Goal: Check status: Check status

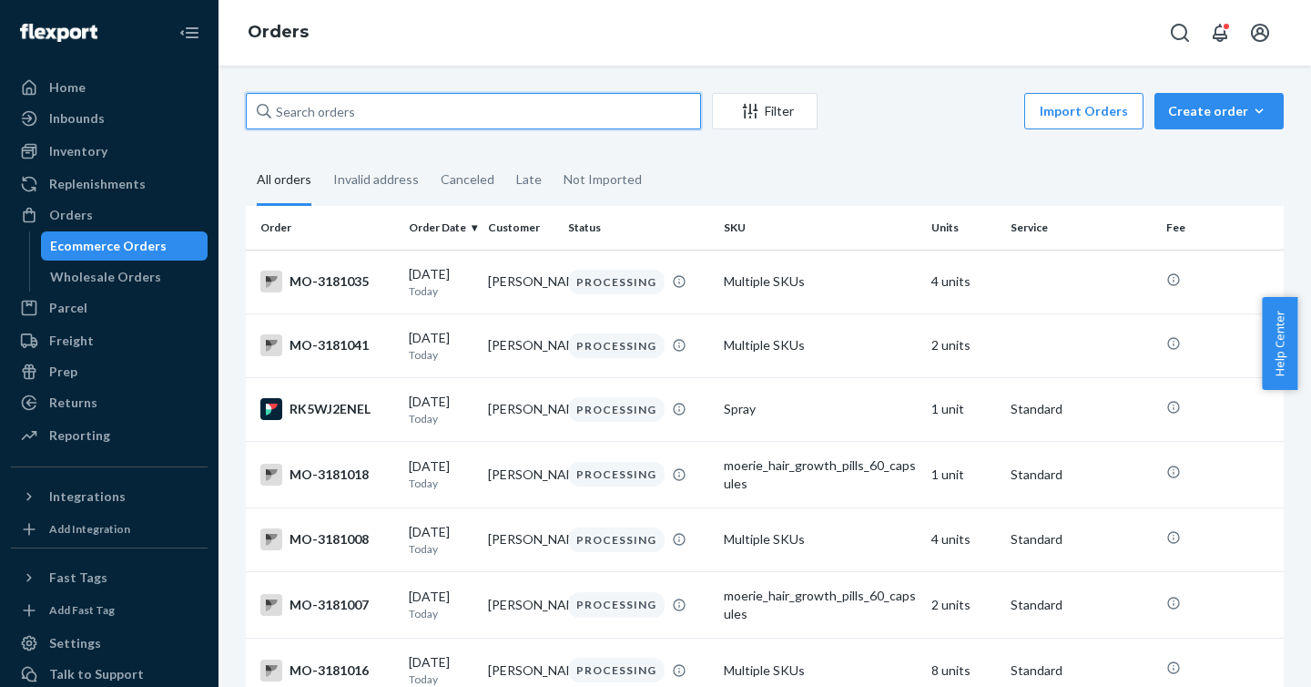
click at [431, 115] on input "text" at bounding box center [473, 111] width 455 height 36
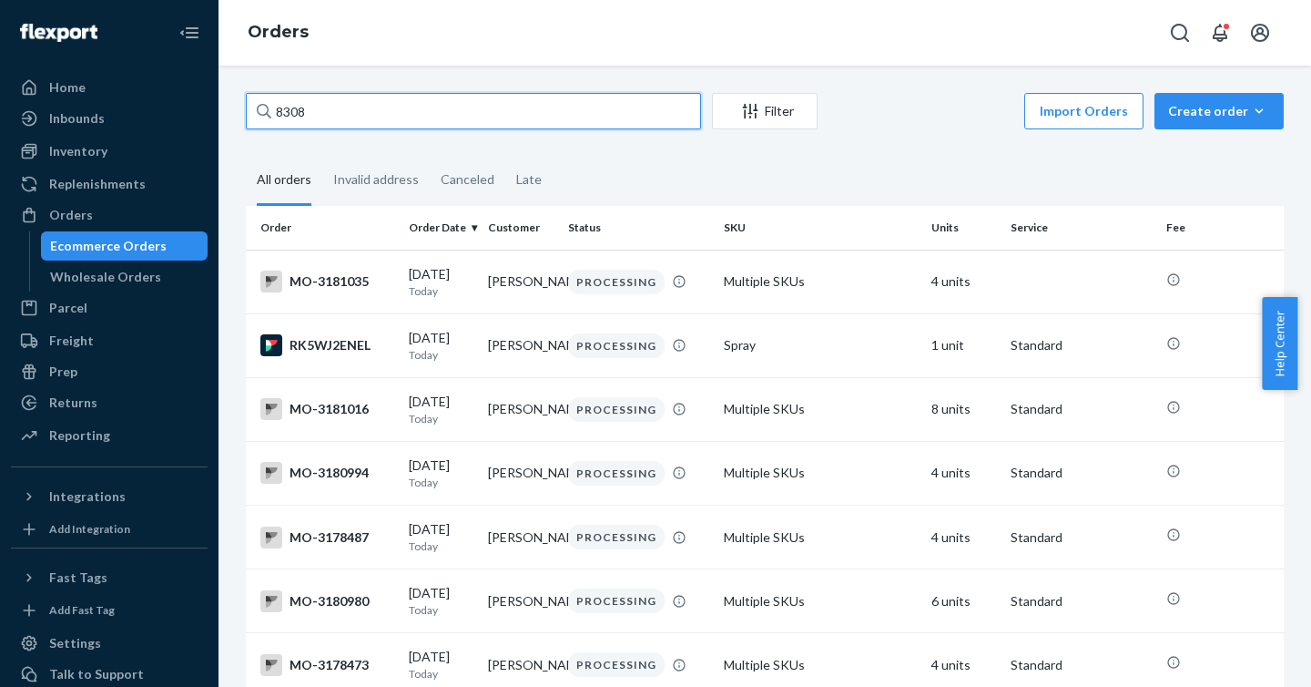
click at [274, 111] on input "8308" at bounding box center [473, 111] width 455 height 36
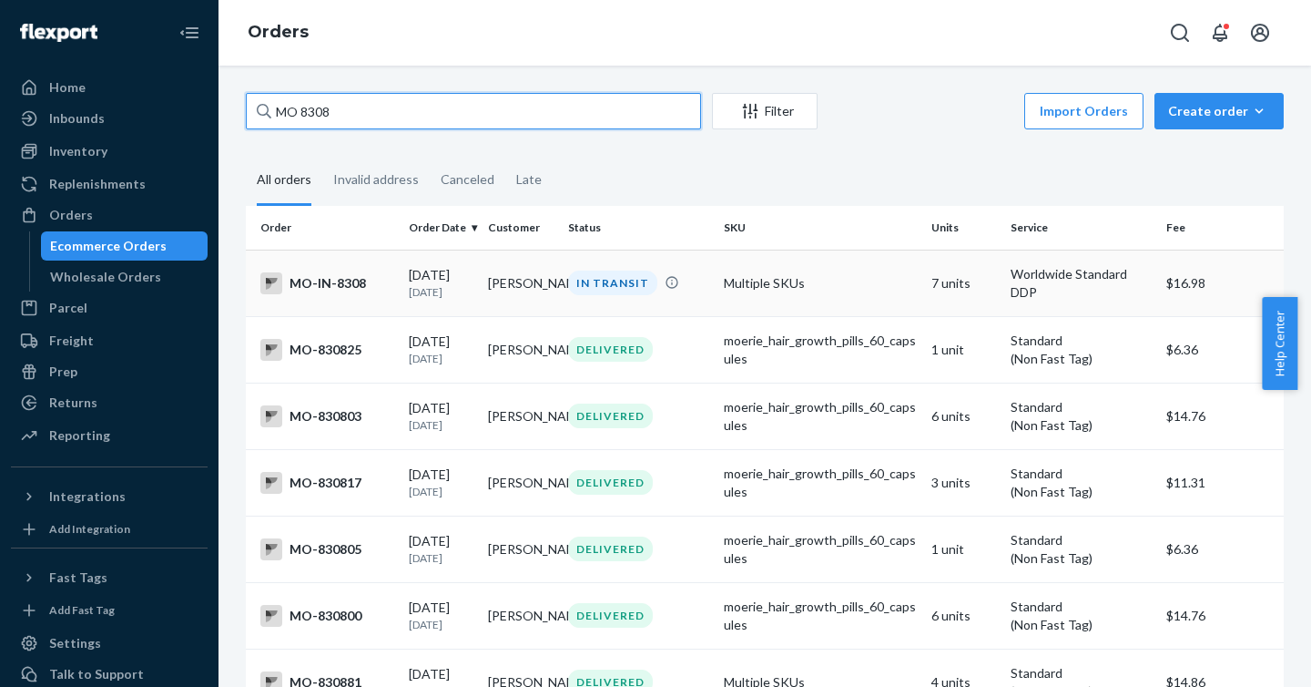
type input "MO 8308"
click at [343, 288] on div "MO-IN-8308" at bounding box center [327, 283] width 134 height 22
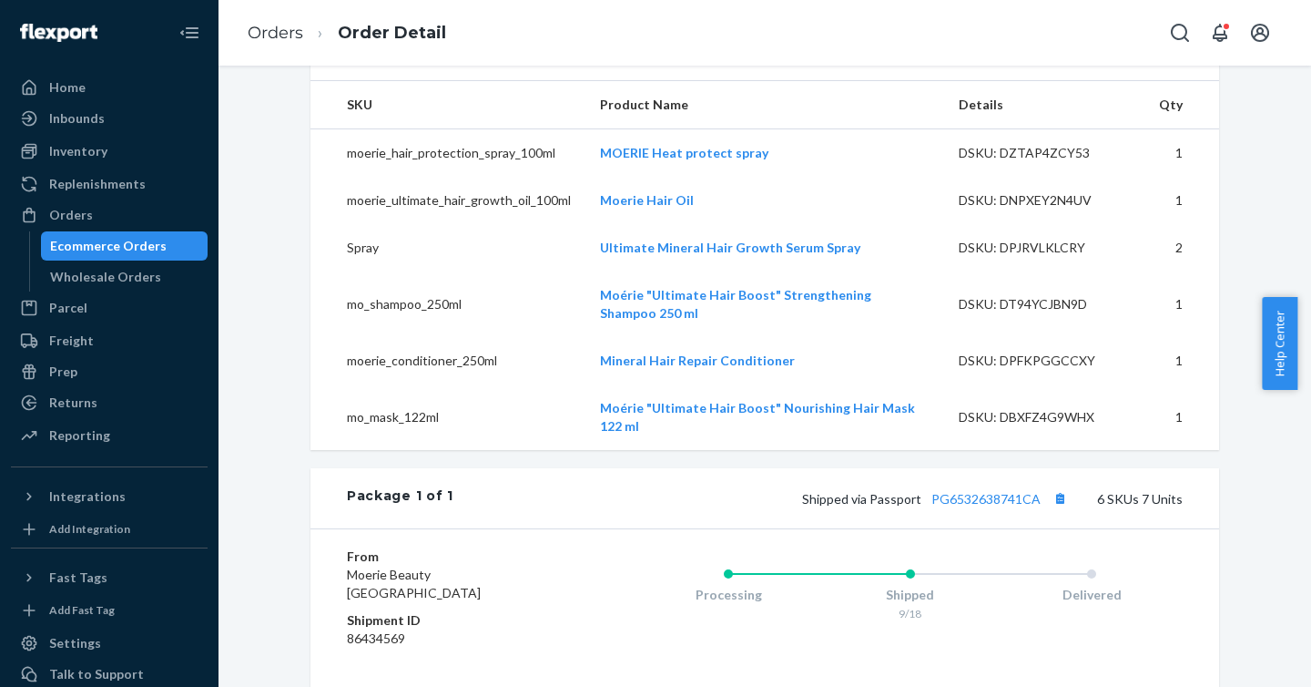
scroll to position [614, 0]
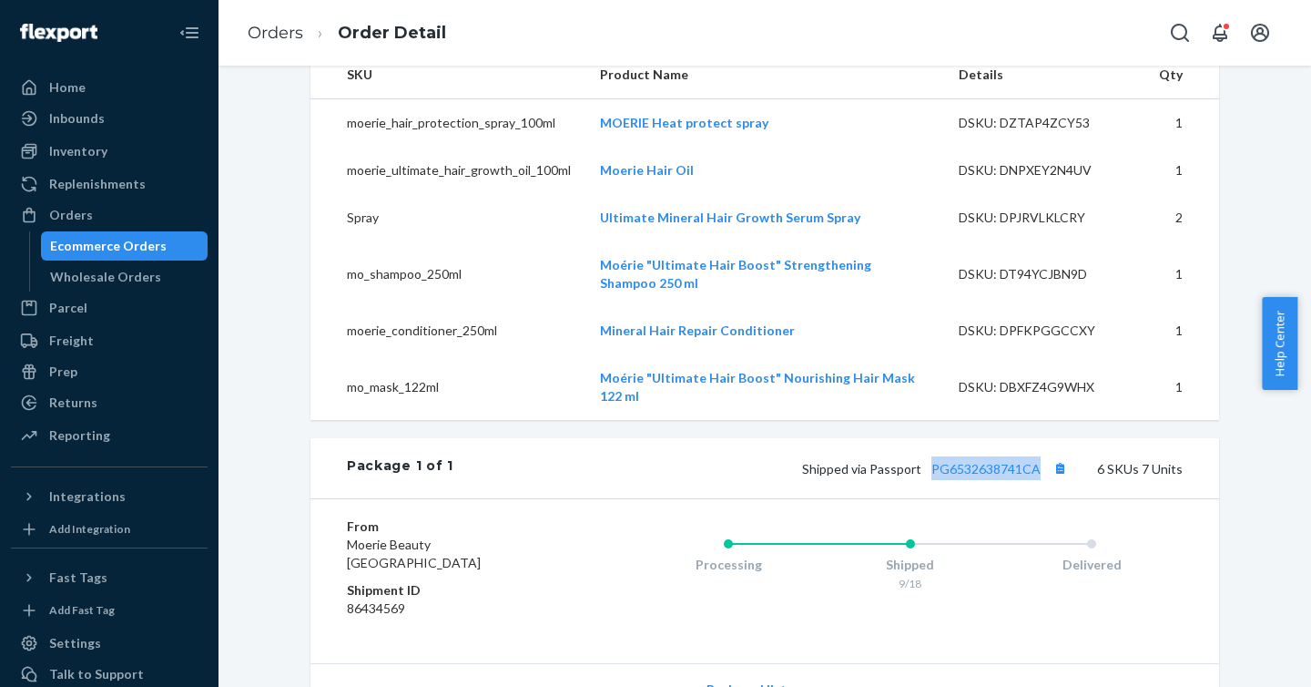
drag, startPoint x: 1043, startPoint y: 505, endPoint x: 921, endPoint y: 495, distance: 122.4
click at [921, 480] on div "Shipped via Passport PG6532638741CA 6 SKUs 7 Units" at bounding box center [817, 468] width 729 height 24
copy link "PG6532638741CA"
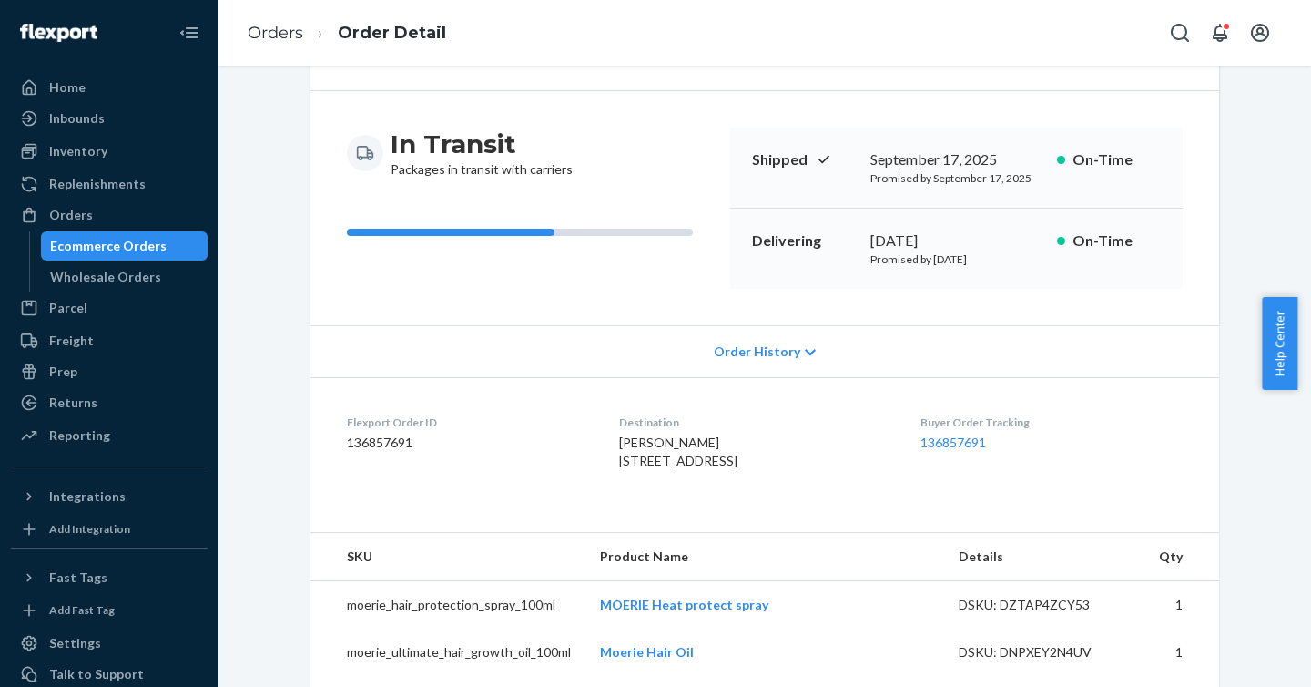
scroll to position [0, 0]
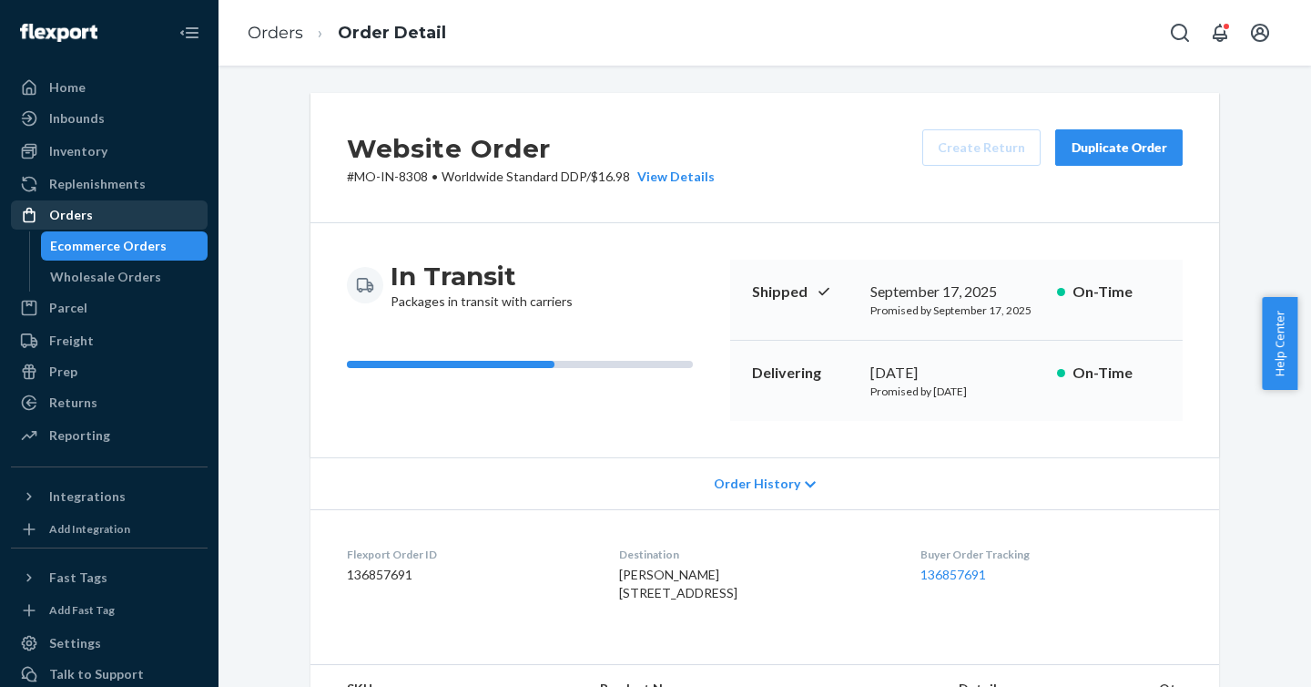
click at [101, 211] on div "Orders" at bounding box center [109, 214] width 193 height 25
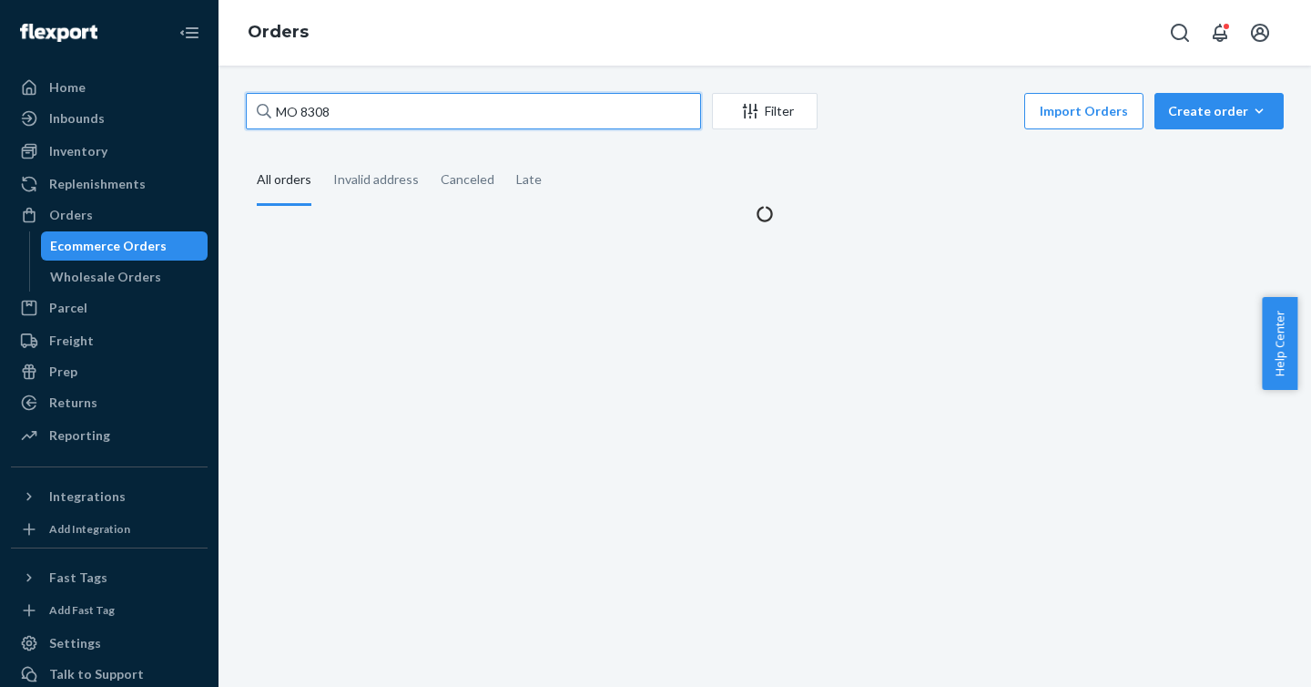
drag, startPoint x: 444, startPoint y: 121, endPoint x: 220, endPoint y: 110, distance: 224.3
click at [220, 110] on div "MO 8308 Filter Import Orders Create order Ecommerce order Removal order All ord…" at bounding box center [765, 376] width 1093 height 621
paste input "3128990"
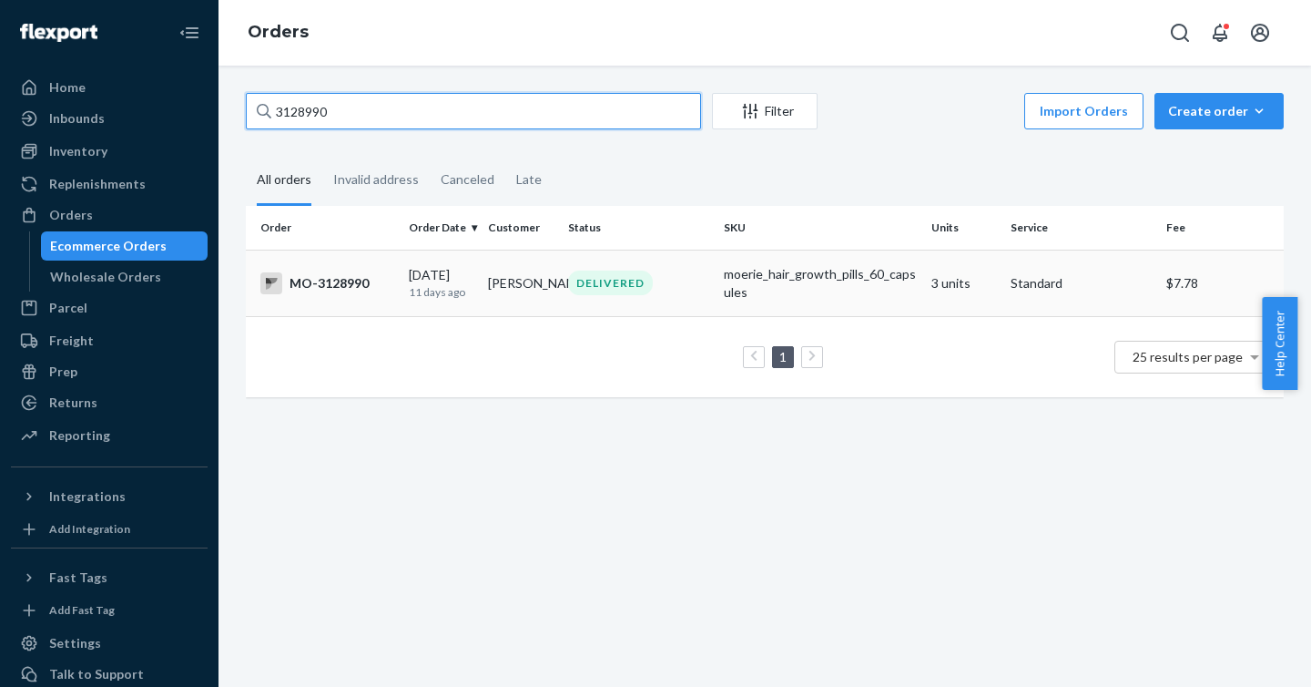
type input "3128990"
click at [330, 279] on div "MO-3128990" at bounding box center [327, 283] width 134 height 22
